Goal: Task Accomplishment & Management: Complete application form

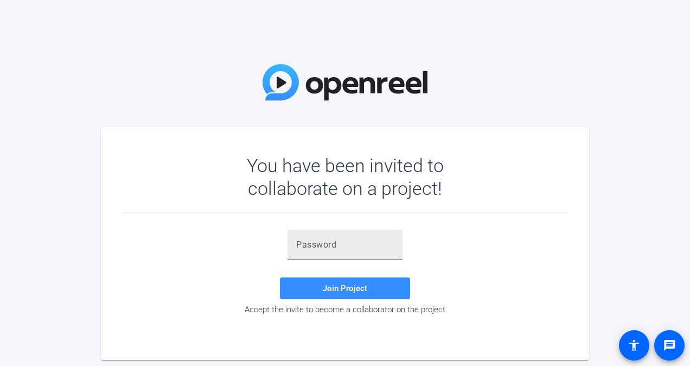
click at [312, 245] on input "text" at bounding box center [345, 244] width 98 height 13
paste input "Oq[pg="
click at [318, 289] on span at bounding box center [345, 288] width 130 height 26
click at [296, 245] on div "Oq[pg=" at bounding box center [345, 245] width 115 height 30
click at [299, 244] on input "Oq[pg=" at bounding box center [345, 244] width 98 height 13
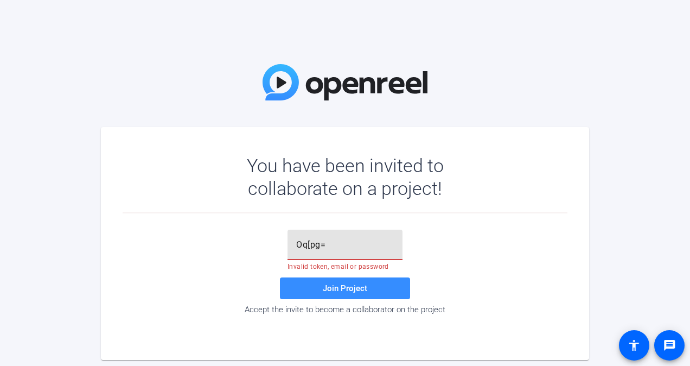
click at [341, 244] on input "Oq[pg=" at bounding box center [345, 244] width 98 height 13
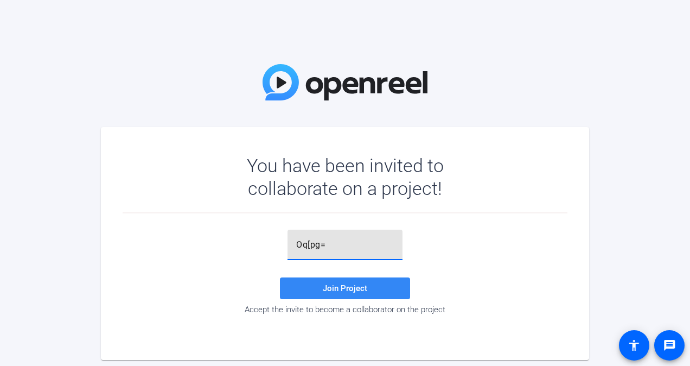
type input "Oq[pg="
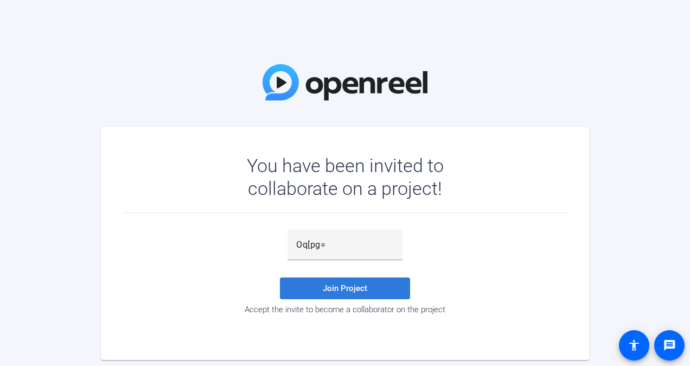
click at [333, 283] on span "Join Project" at bounding box center [345, 288] width 45 height 10
